Goal: Task Accomplishment & Management: Use online tool/utility

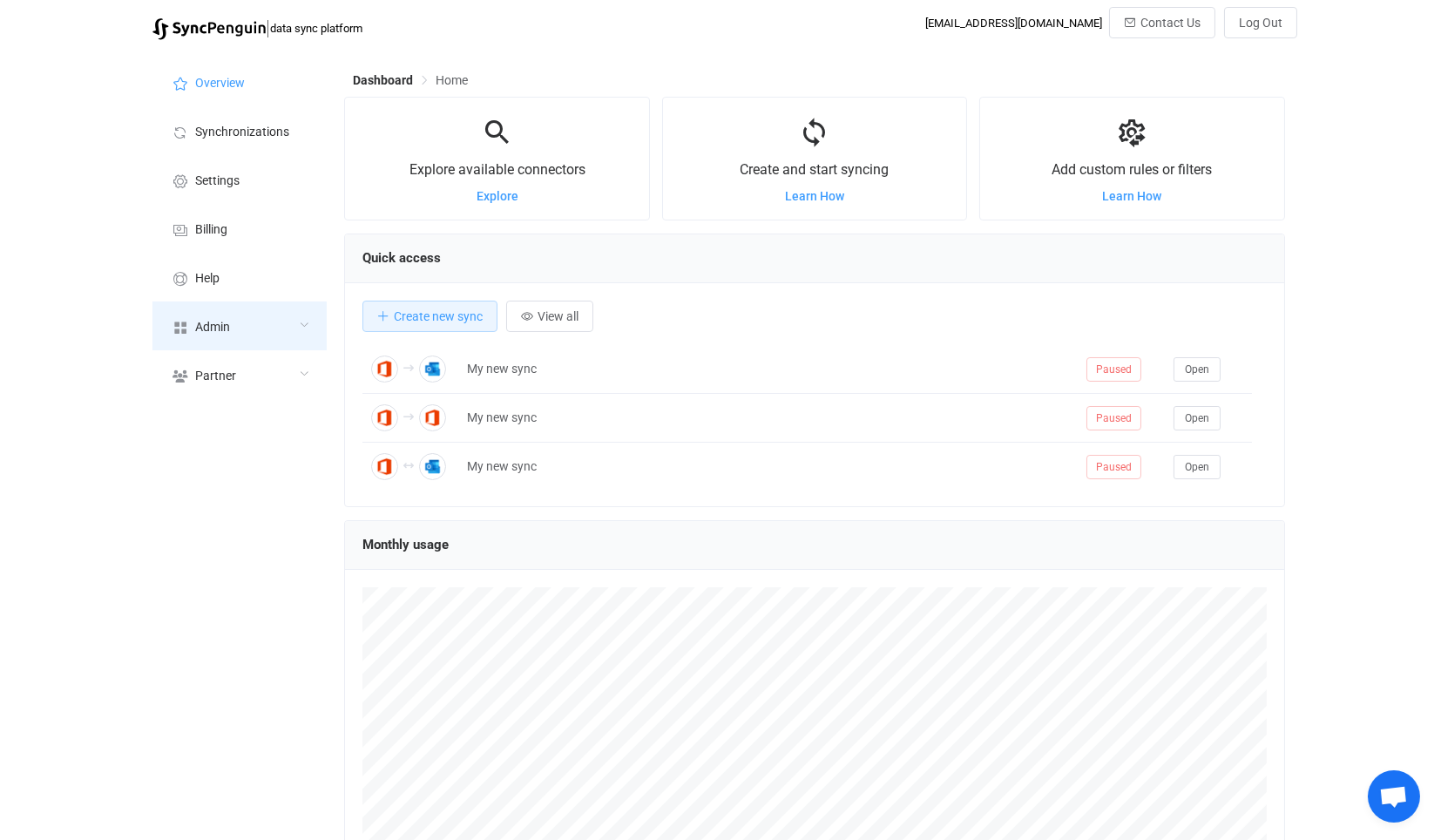
scroll to position [337, 940]
click at [249, 319] on div "Admin" at bounding box center [239, 326] width 174 height 49
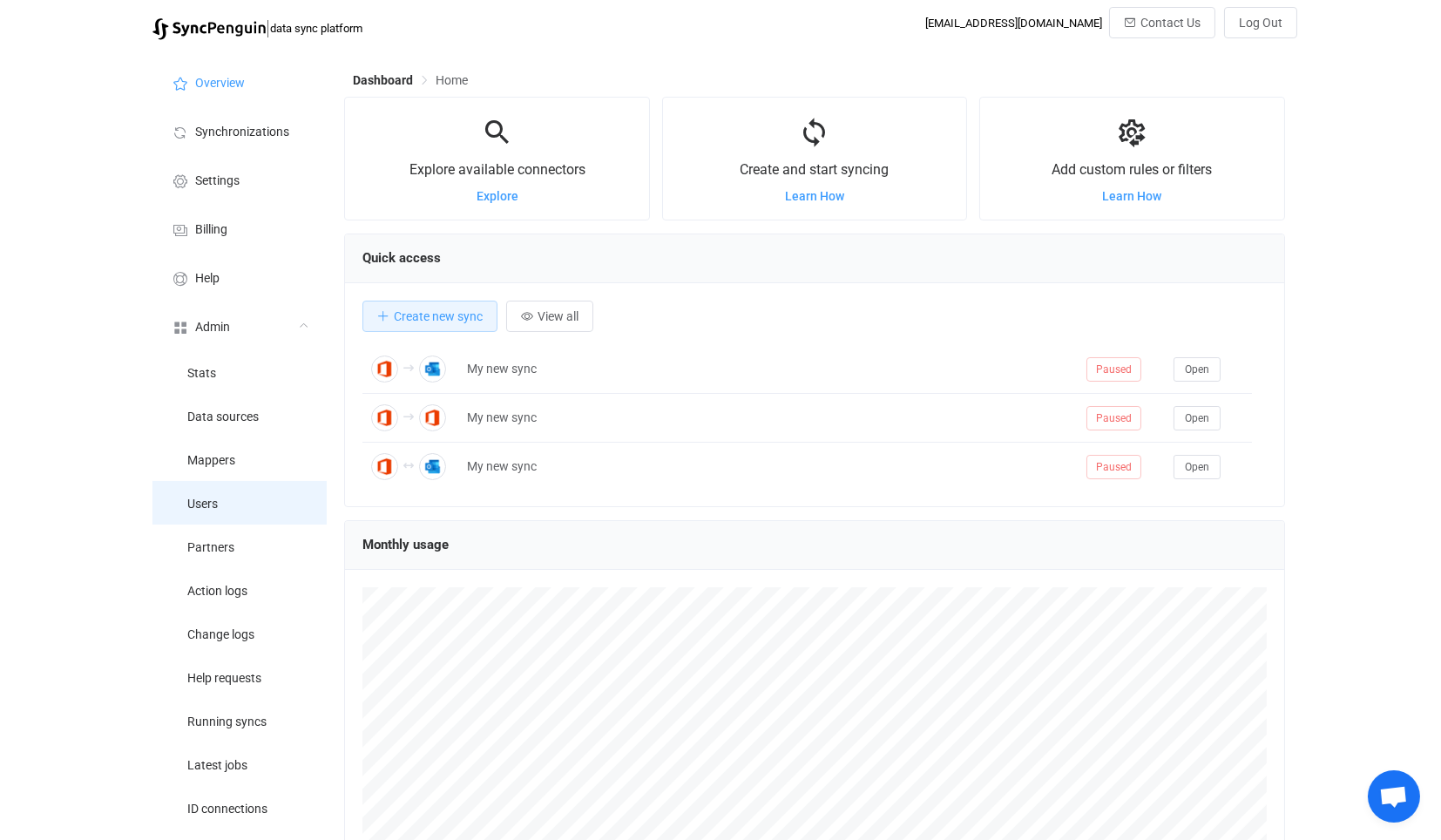
click at [280, 520] on li "Users" at bounding box center [239, 502] width 174 height 43
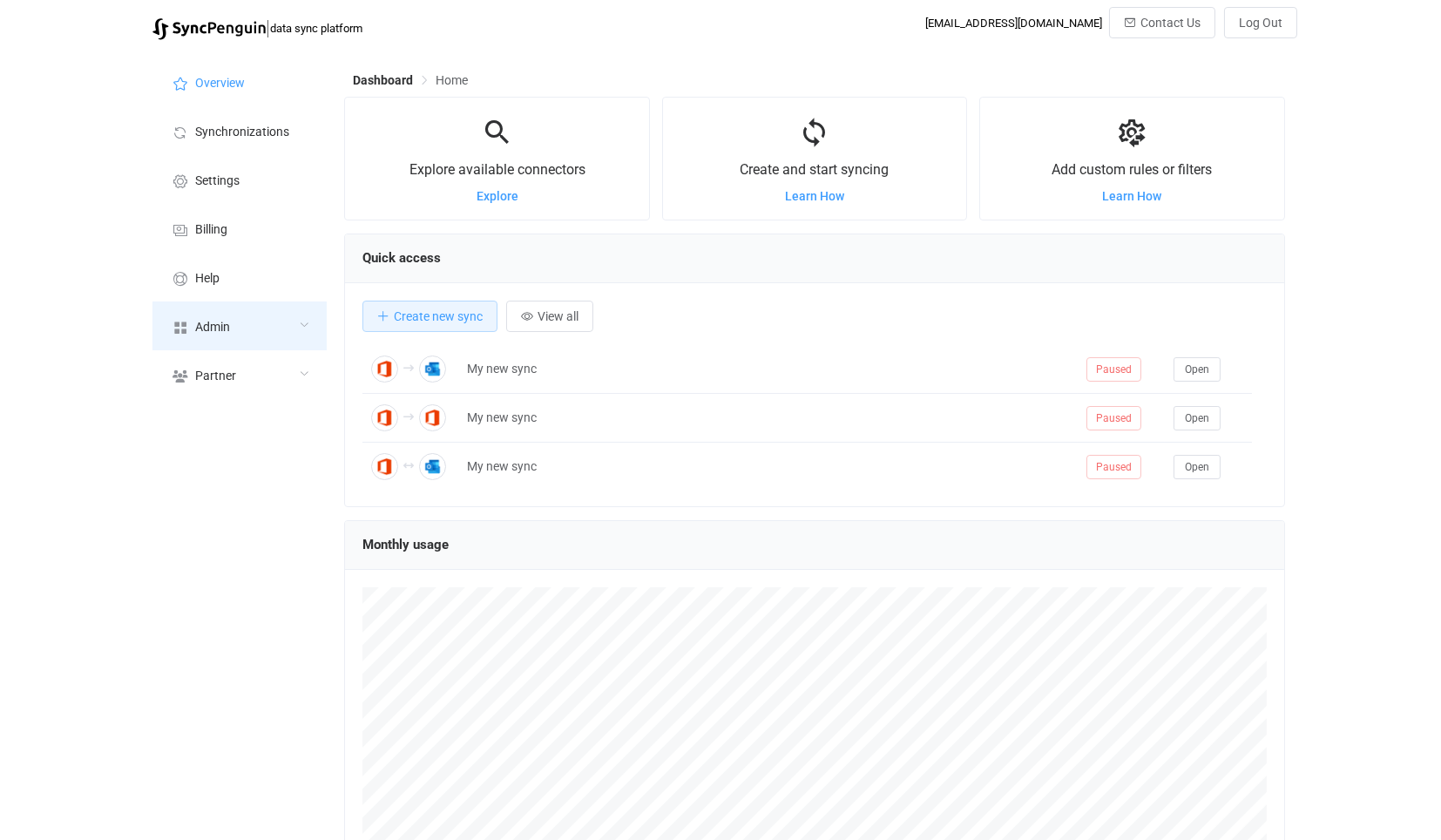
scroll to position [337, 940]
click at [260, 319] on div "Admin" at bounding box center [239, 326] width 174 height 49
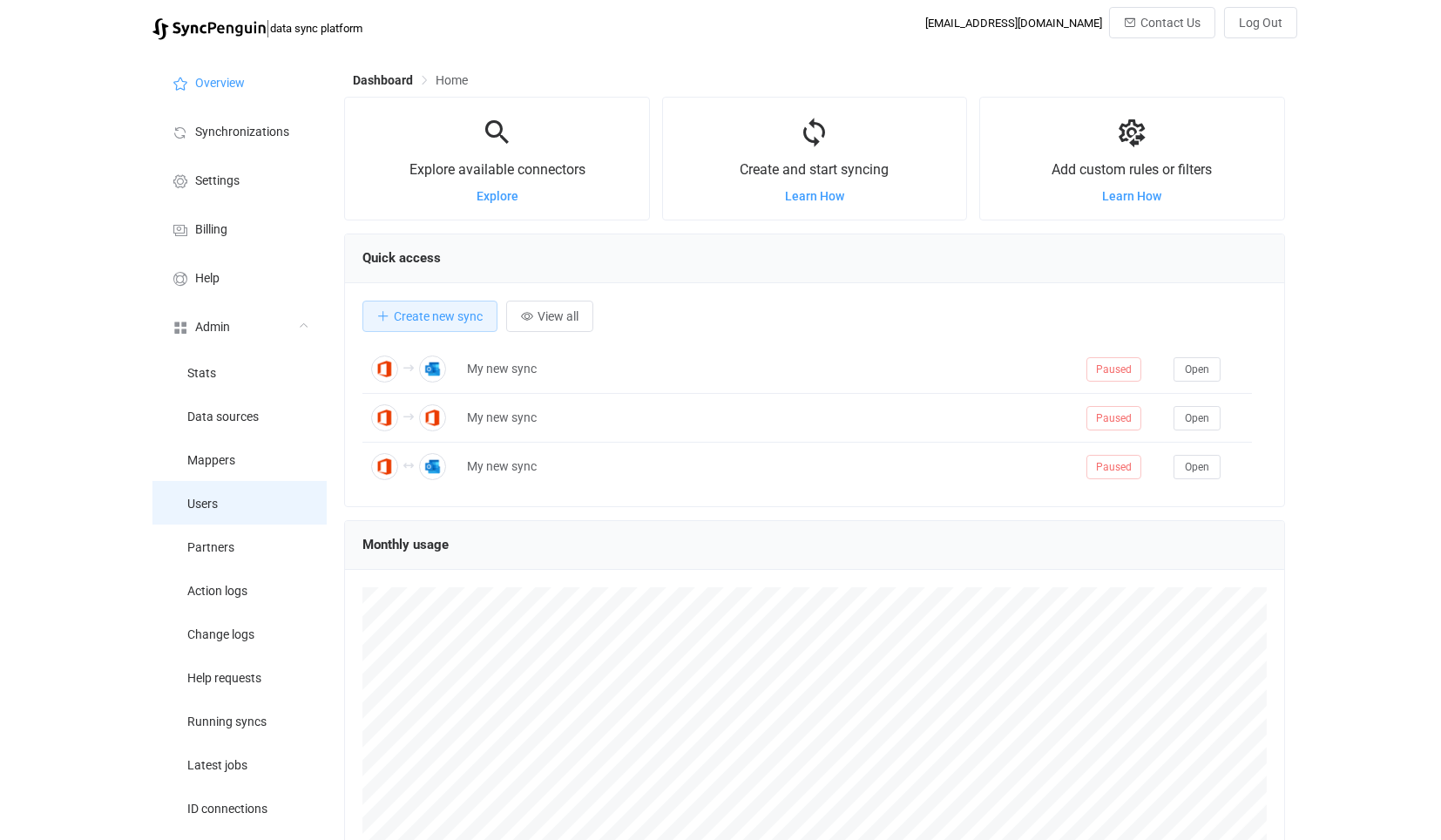
click at [281, 514] on li "Users" at bounding box center [239, 502] width 174 height 43
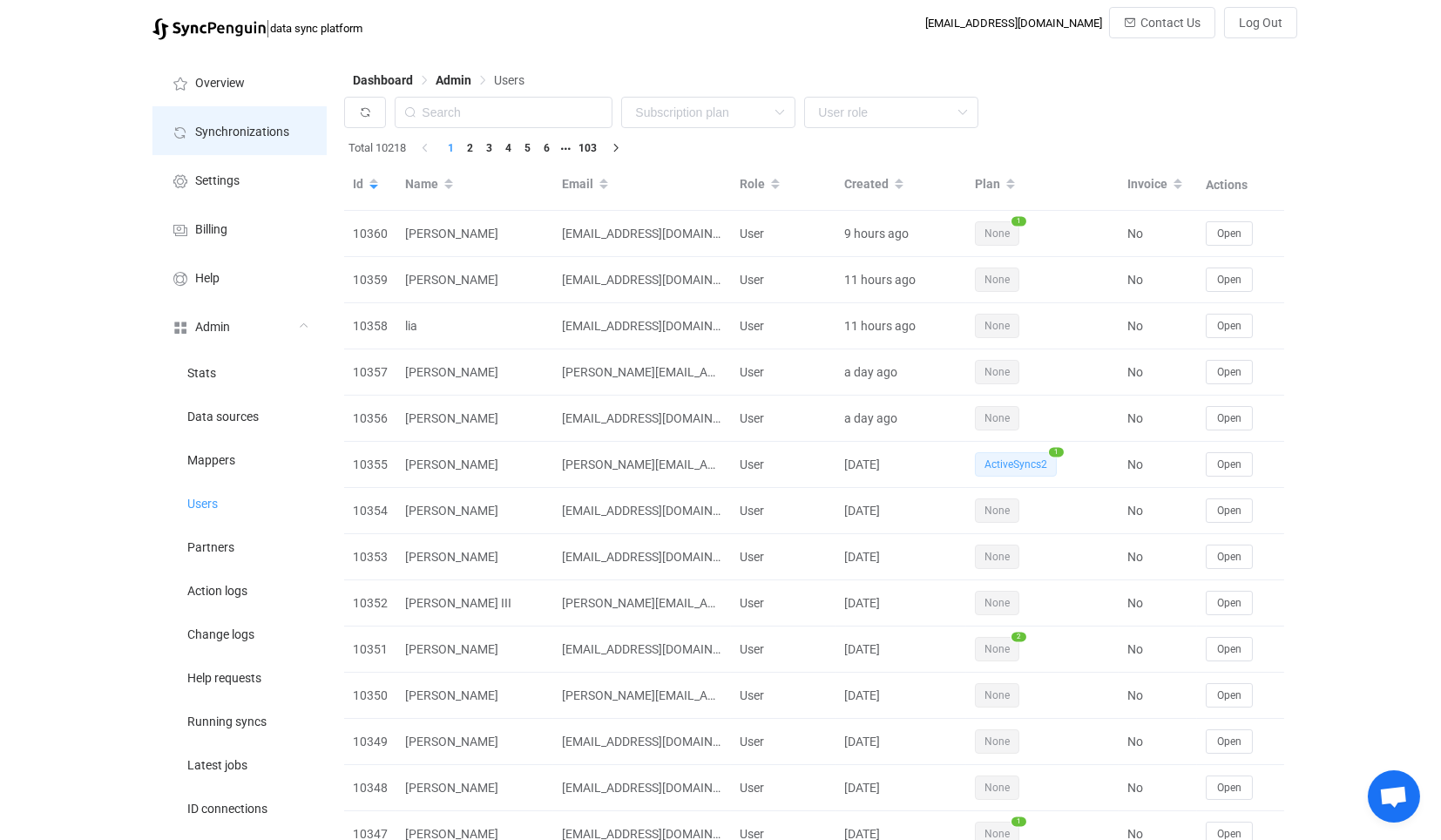
click at [282, 117] on li "Synchronizations" at bounding box center [239, 131] width 174 height 49
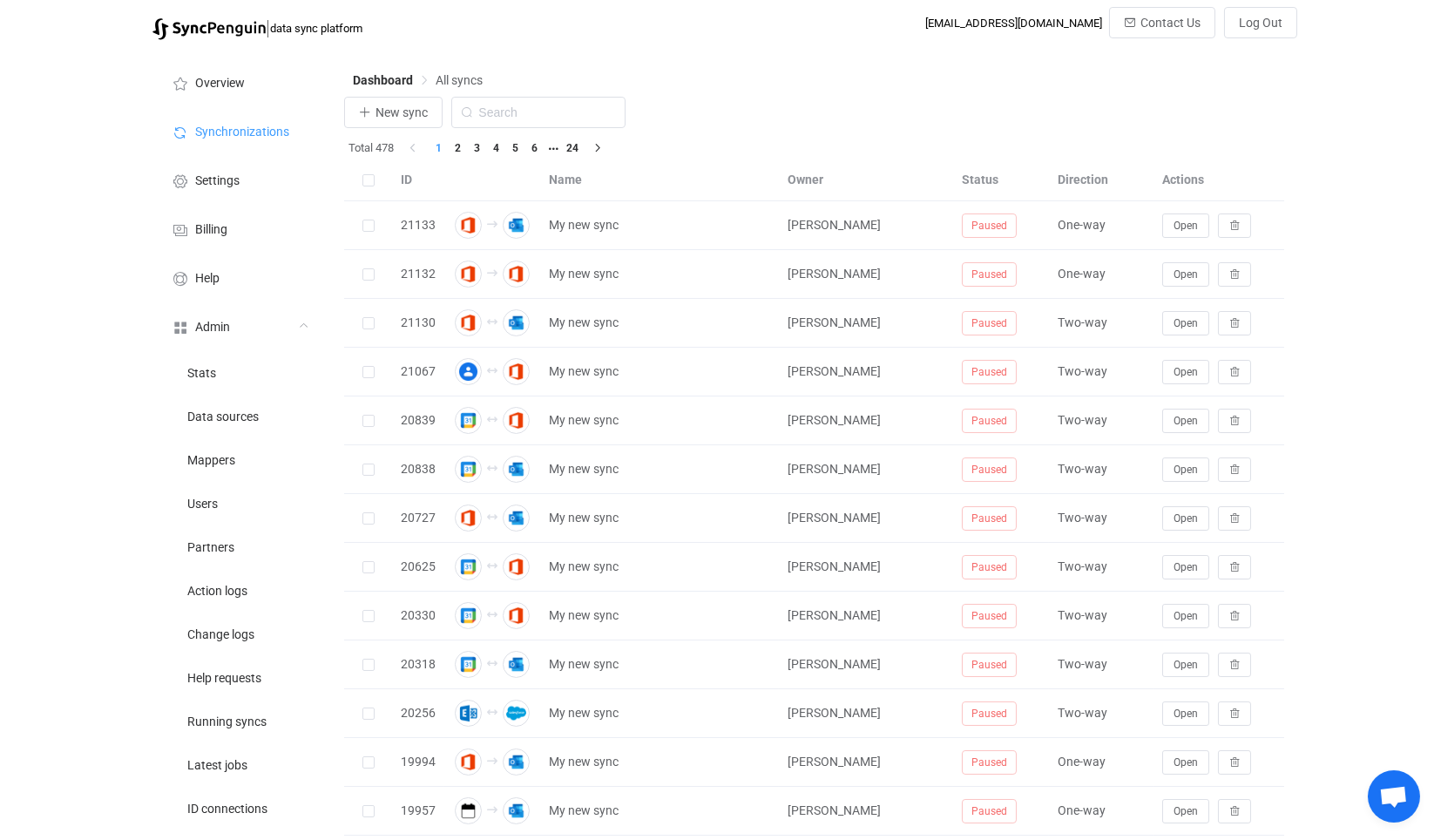
click at [580, 111] on div "New sync Total 478 1 2 3 4 5 6 24 ID Name Owner Status Direction Actions 21133 …" at bounding box center [814, 637] width 940 height 1080
click at [573, 111] on input "text" at bounding box center [538, 112] width 174 height 32
type input "icou"
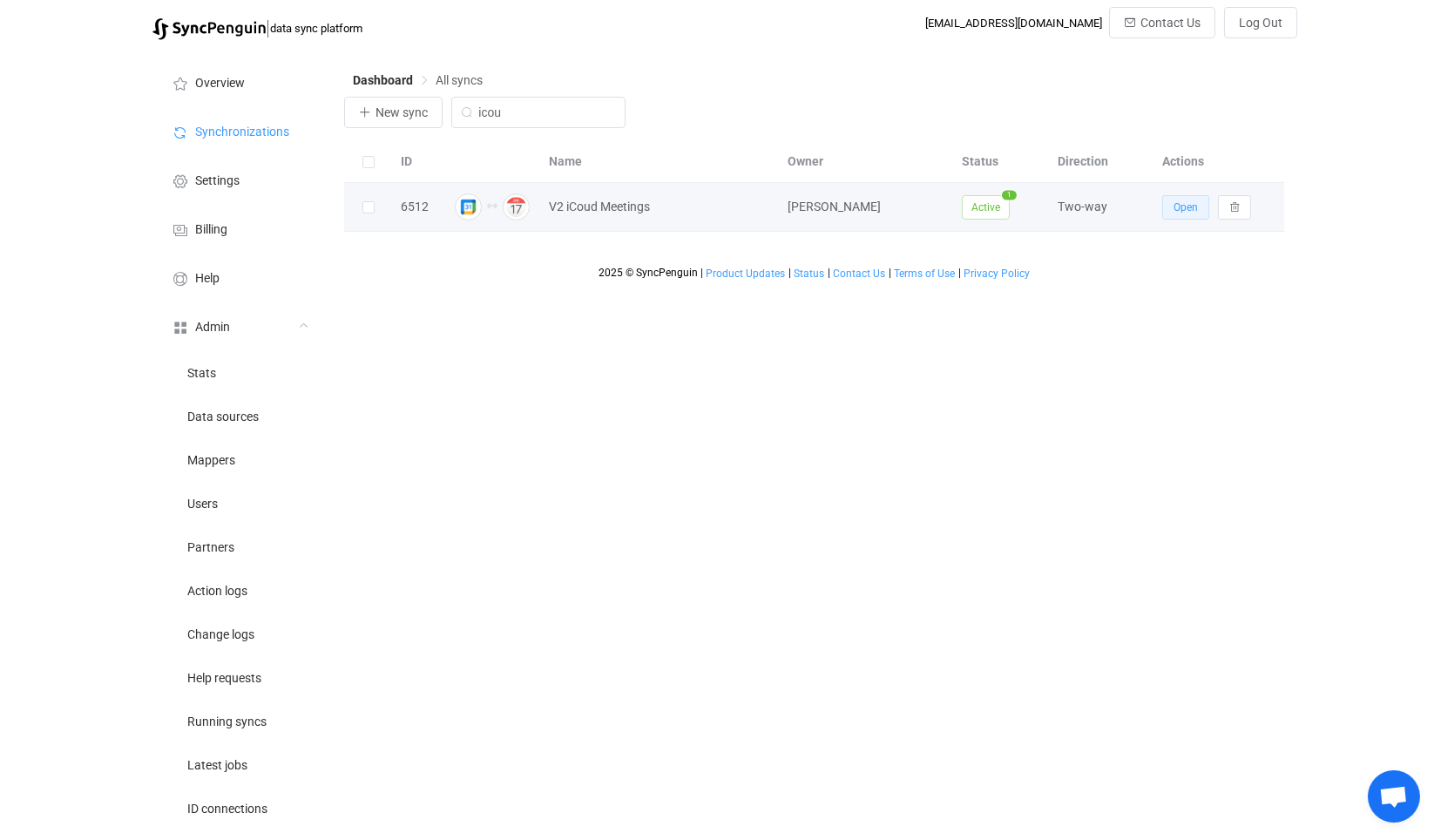
click at [1199, 202] on button "Open" at bounding box center [1185, 207] width 47 height 24
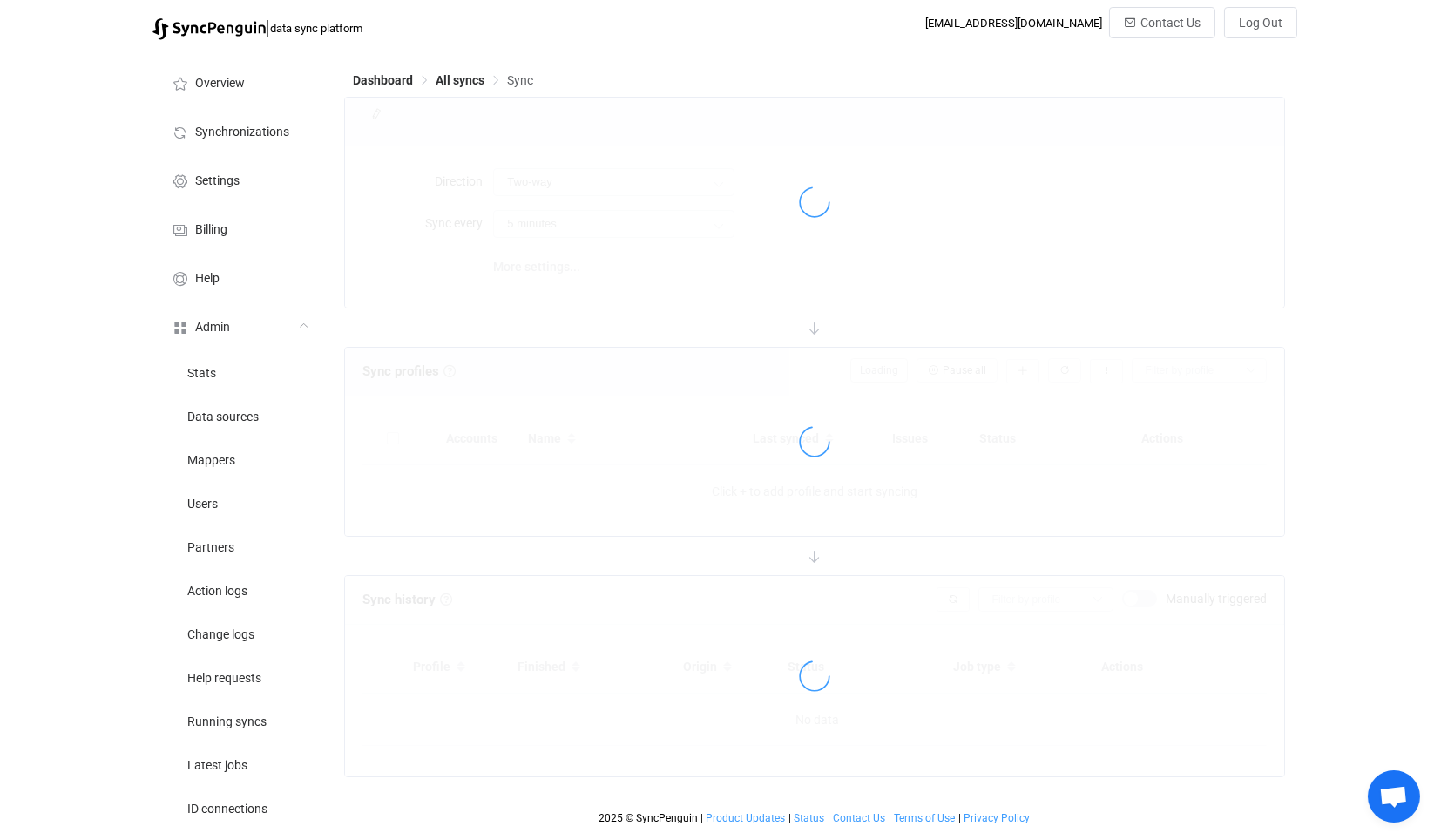
type input "10 minutes"
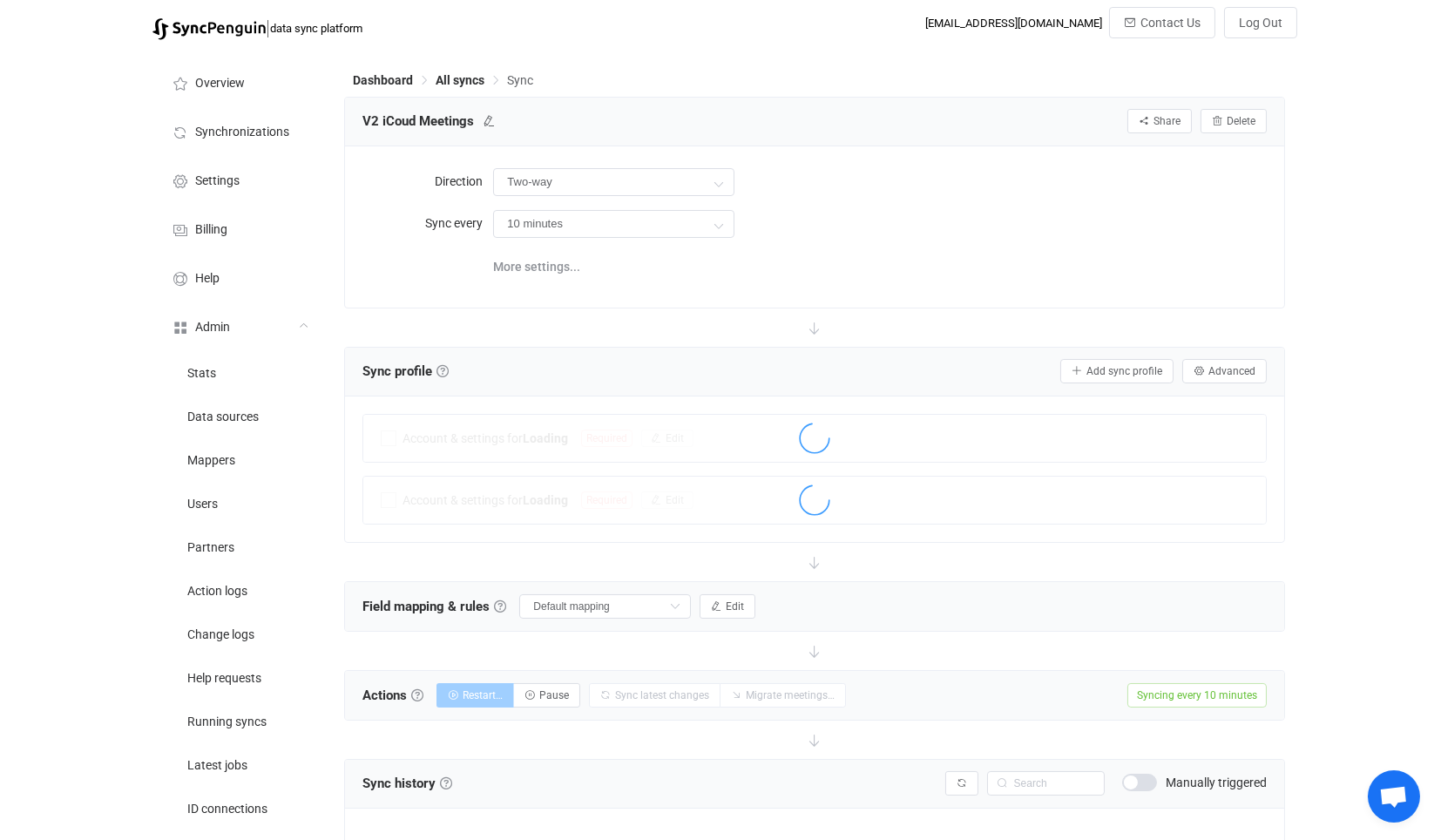
click at [685, 336] on div at bounding box center [814, 328] width 940 height 38
